Goal: Transaction & Acquisition: Book appointment/travel/reservation

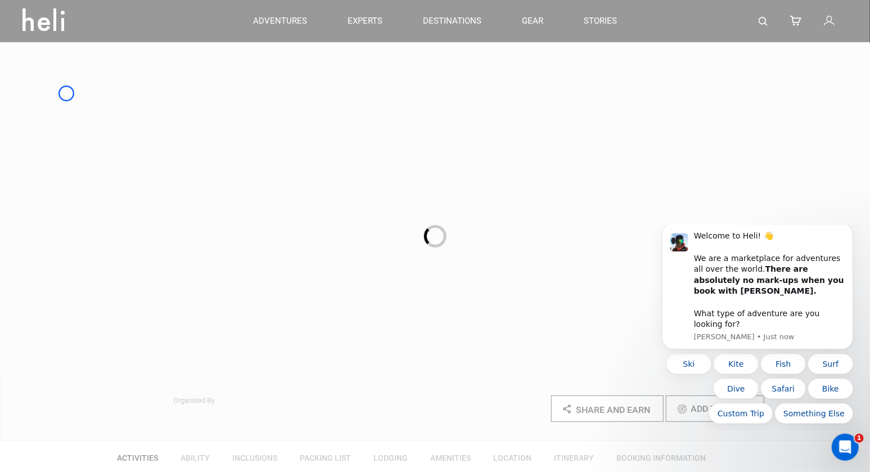
click at [66, 93] on div at bounding box center [435, 236] width 870 height 472
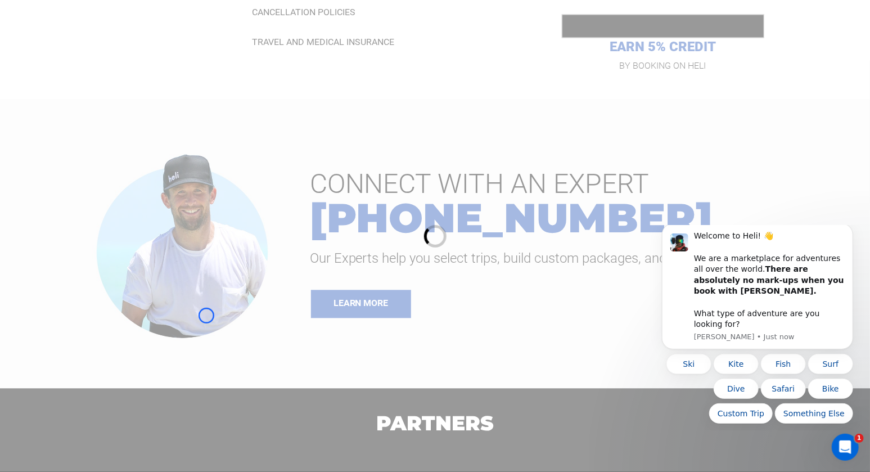
scroll to position [1268, 0]
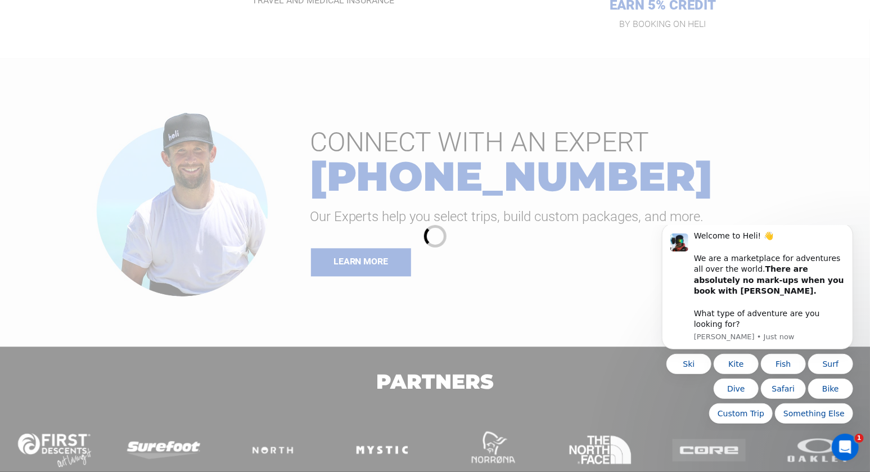
click at [66, 93] on div at bounding box center [435, 236] width 870 height 472
click at [96, 77] on div at bounding box center [435, 236] width 870 height 472
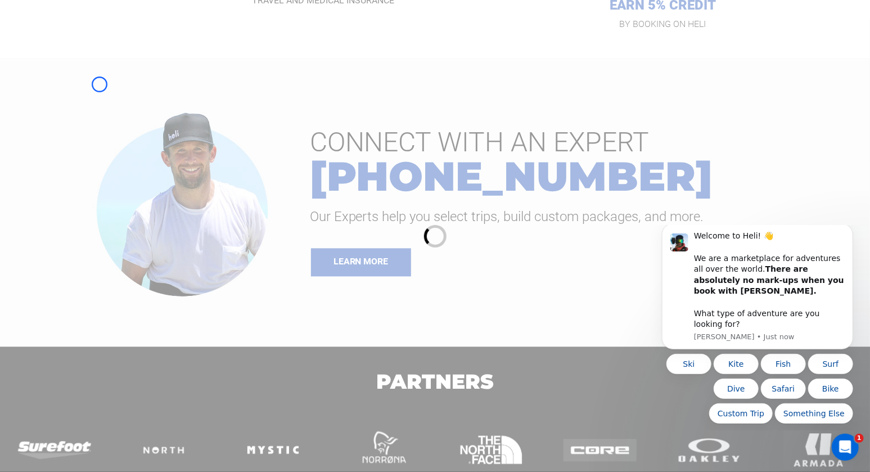
click at [100, 84] on div at bounding box center [435, 236] width 870 height 472
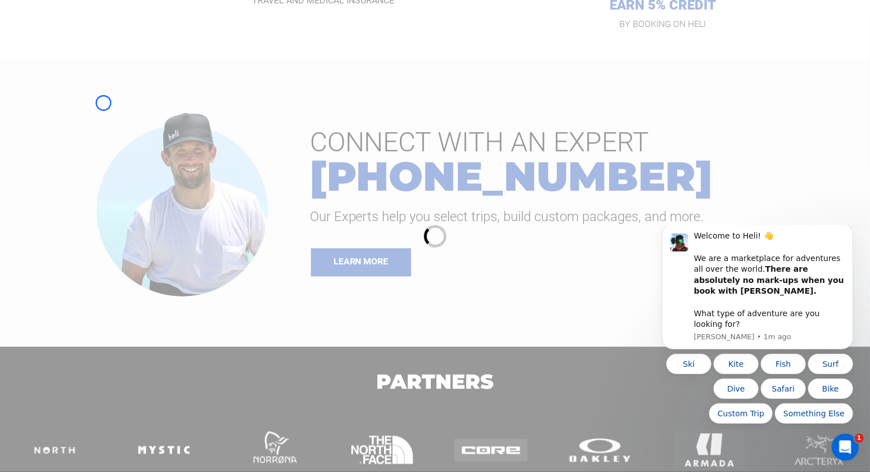
click at [103, 103] on div at bounding box center [435, 236] width 870 height 472
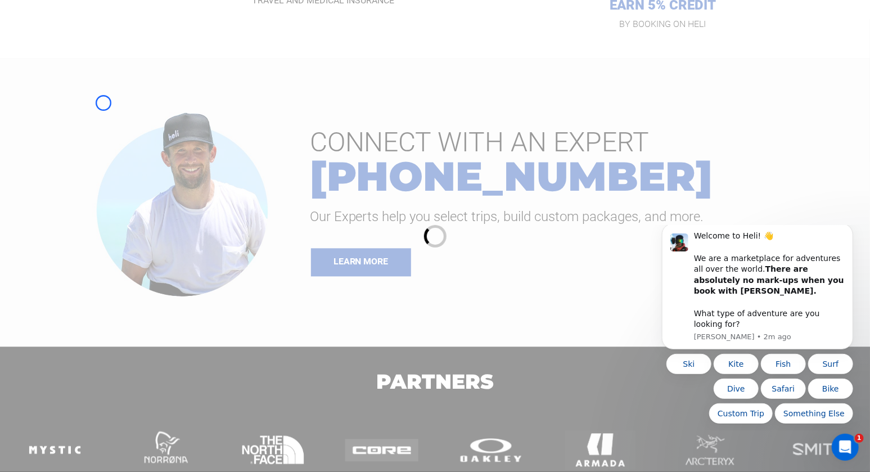
click at [70, 110] on div at bounding box center [435, 236] width 870 height 472
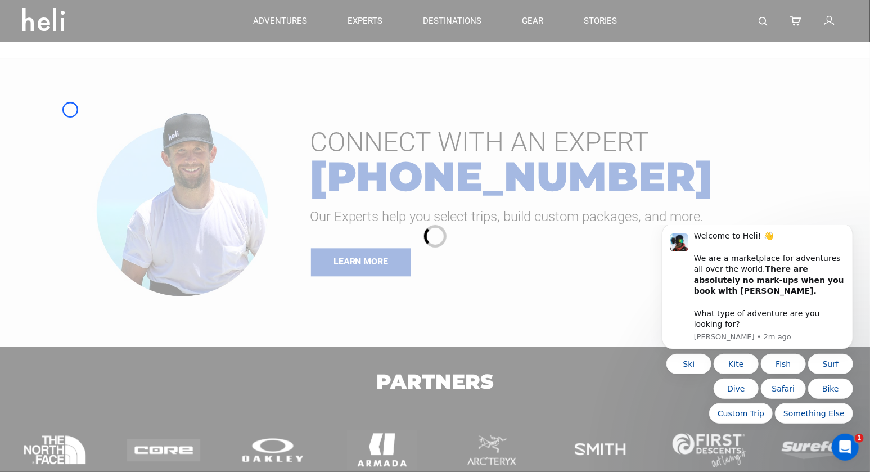
scroll to position [1036, 0]
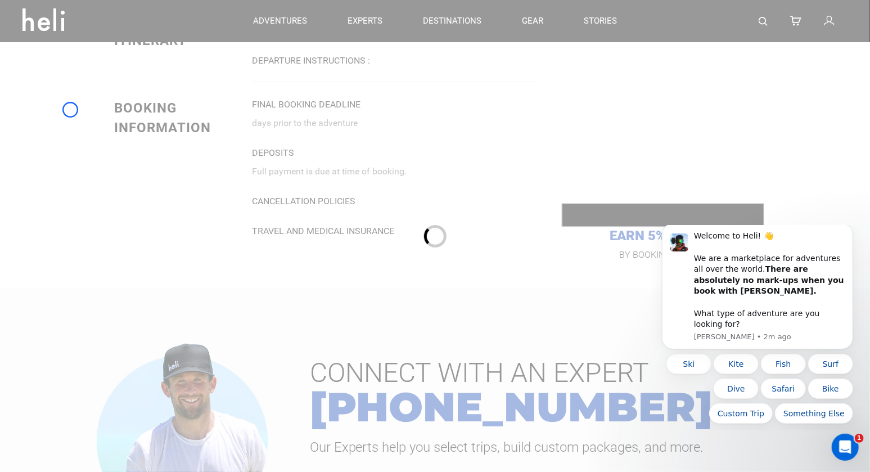
click at [707, 226] on html "Welcome to Heli! 👋 We are a marketplace for adventures all over the world. Ther…" at bounding box center [756, 327] width 225 height 205
click at [112, 98] on div at bounding box center [435, 236] width 870 height 472
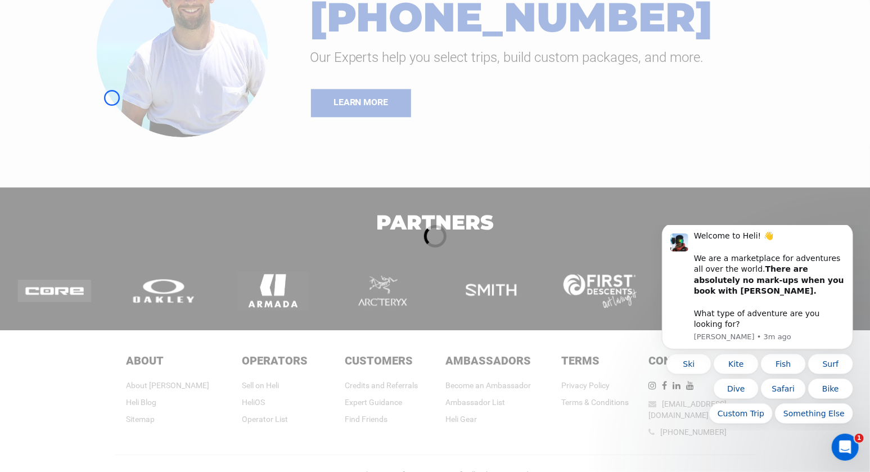
scroll to position [1439, 0]
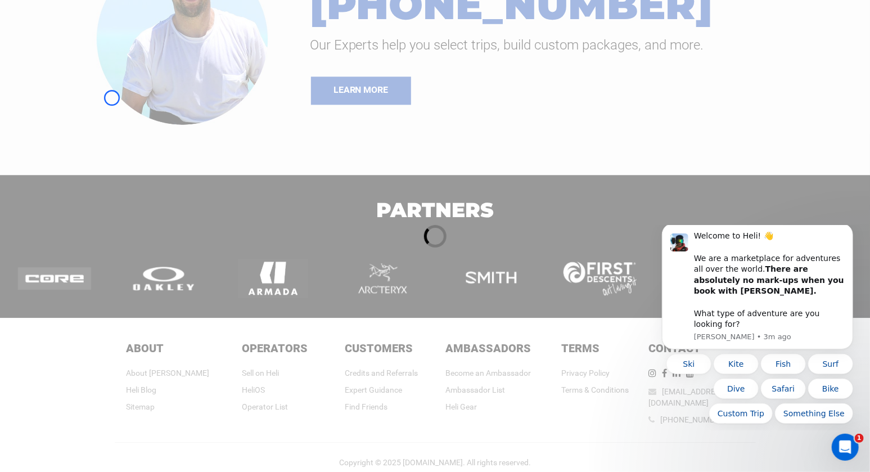
click at [112, 98] on div at bounding box center [435, 236] width 870 height 472
